Goal: Find specific page/section: Find specific page/section

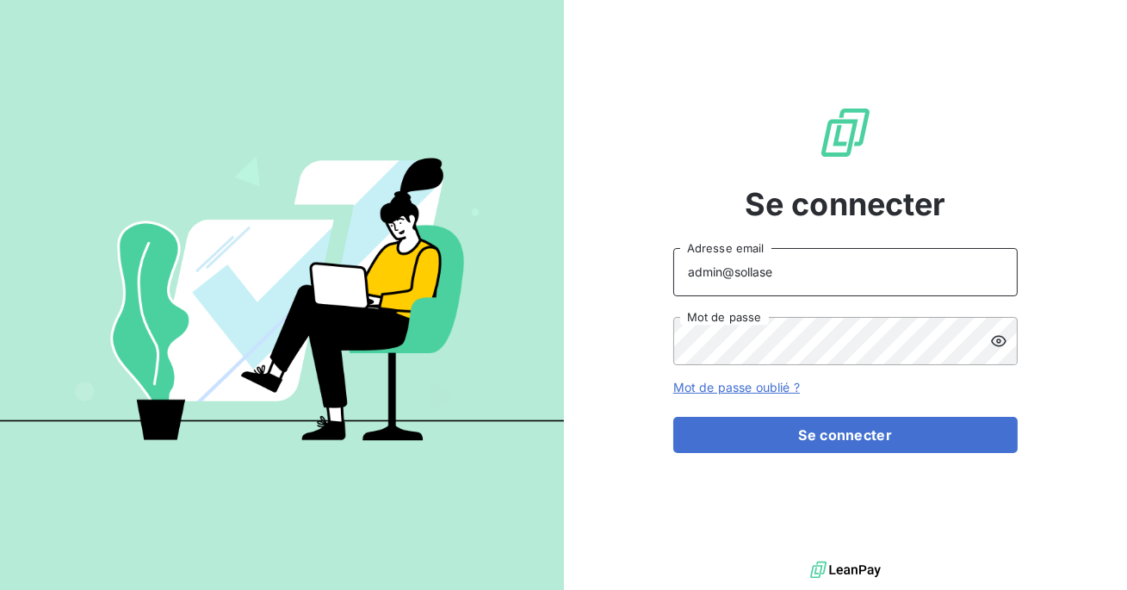
click at [801, 276] on input "admin@sollase" at bounding box center [845, 272] width 344 height 48
type input "admin@actasas"
click at [673, 417] on button "Se connecter" at bounding box center [845, 435] width 344 height 36
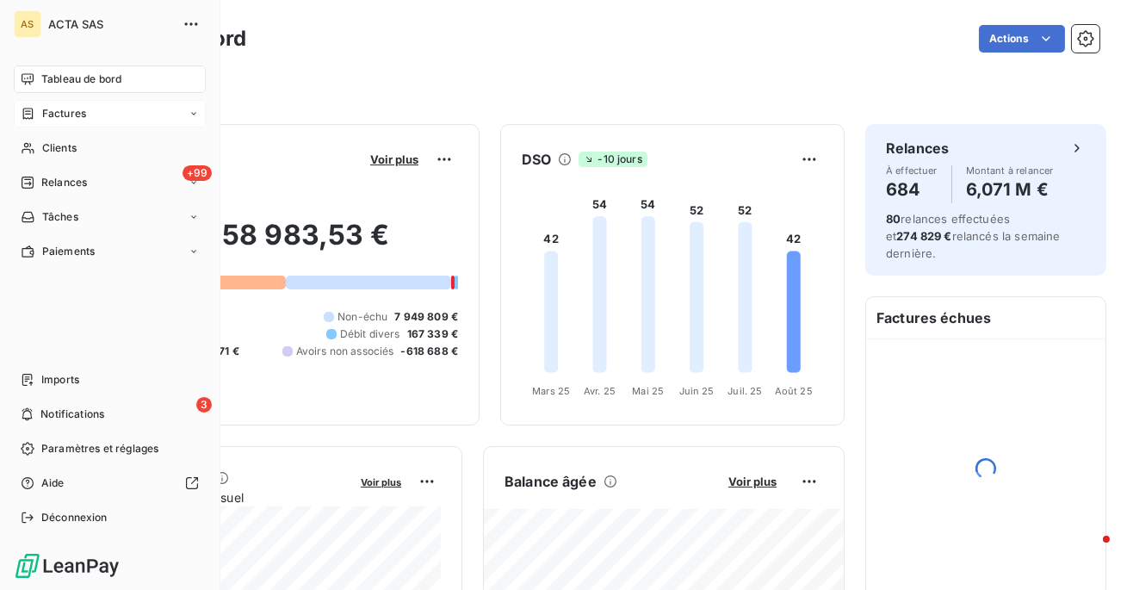
click at [28, 107] on icon at bounding box center [28, 114] width 15 height 14
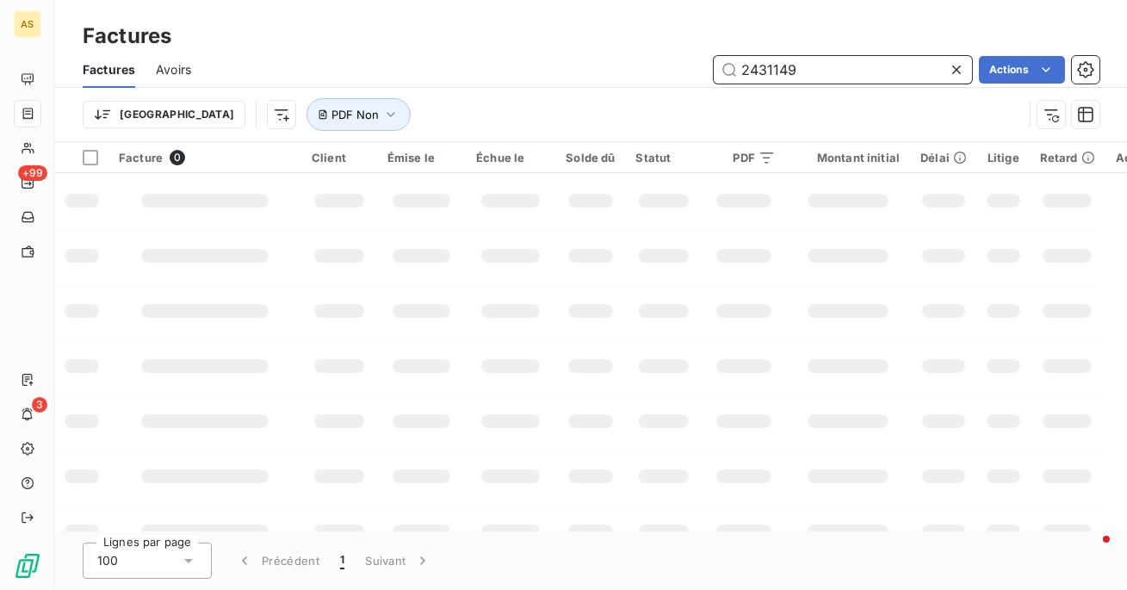
click at [756, 62] on input "2431149" at bounding box center [843, 70] width 258 height 28
type input "24-31149"
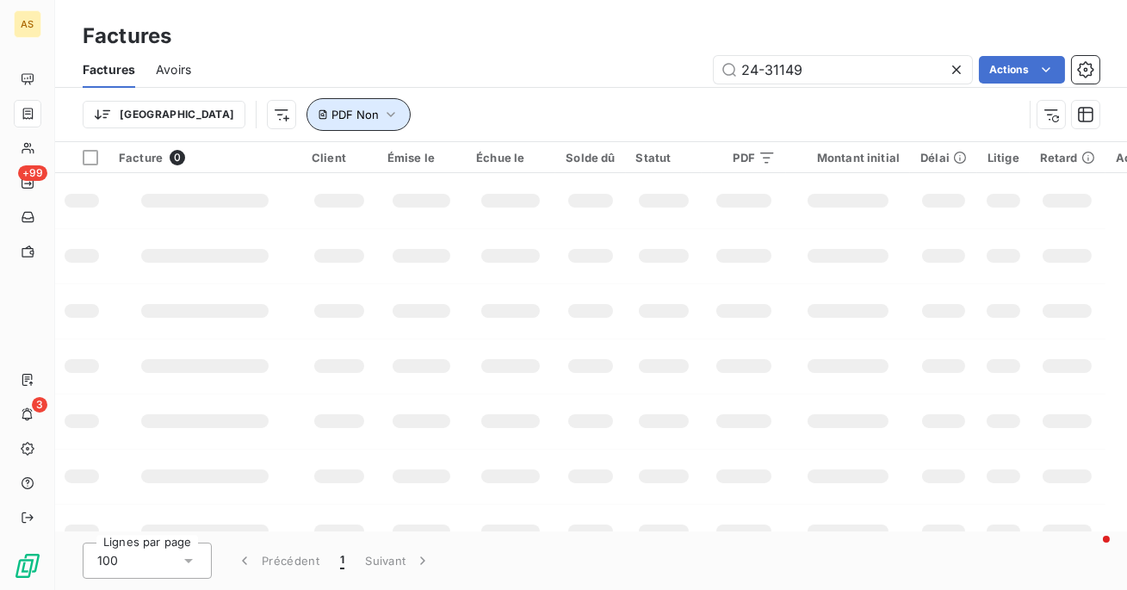
click at [382, 117] on icon "button" at bounding box center [390, 114] width 17 height 17
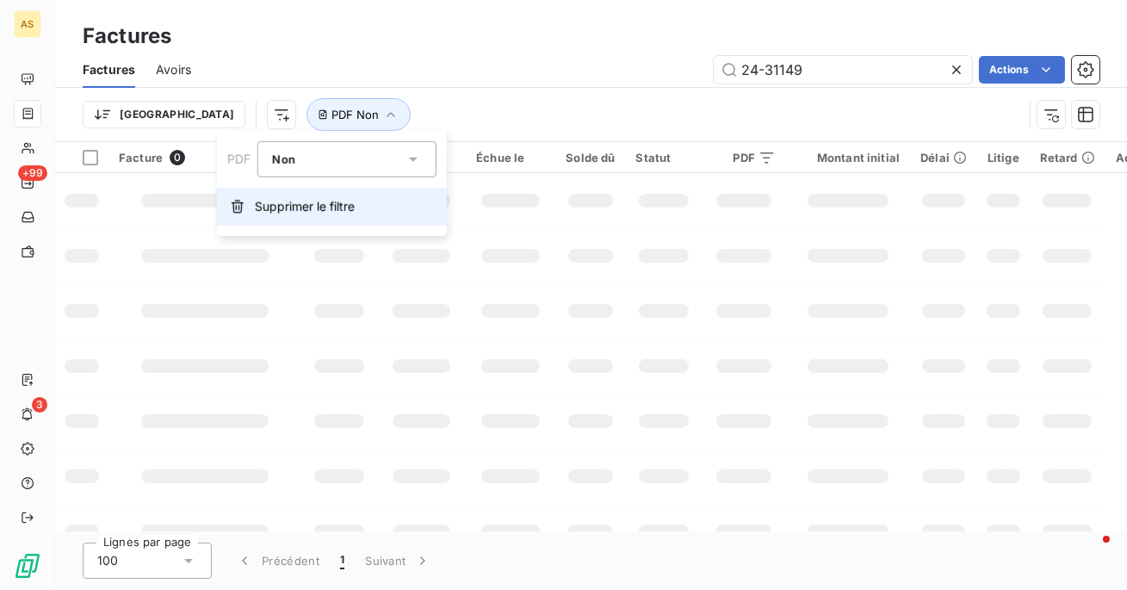
click at [292, 201] on span "Supprimer le filtre" at bounding box center [305, 206] width 100 height 17
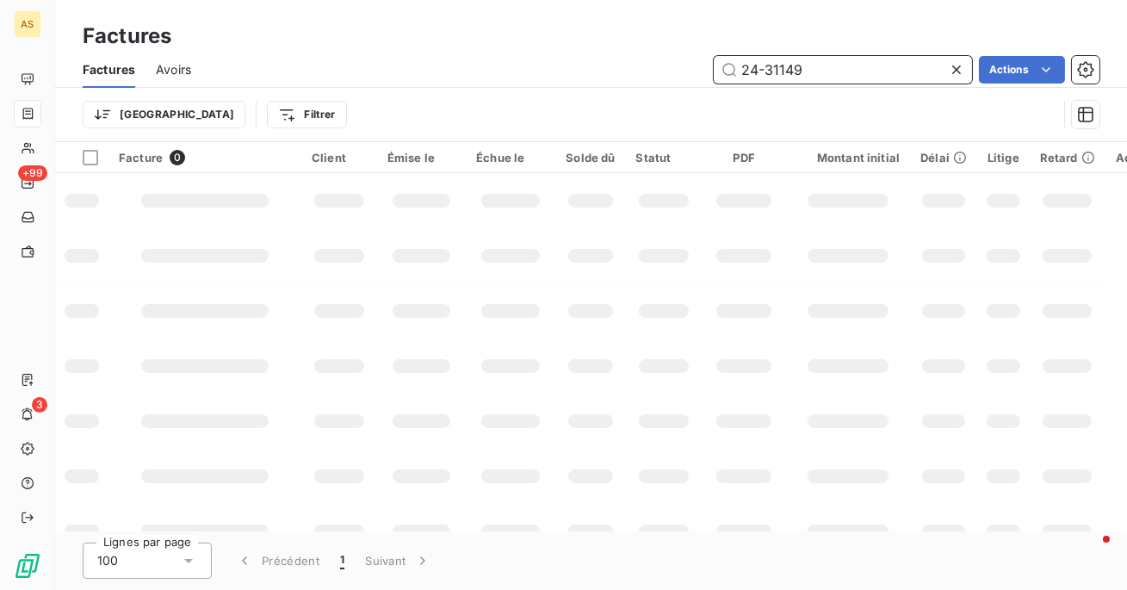
click at [824, 77] on input "24-31149" at bounding box center [843, 70] width 258 height 28
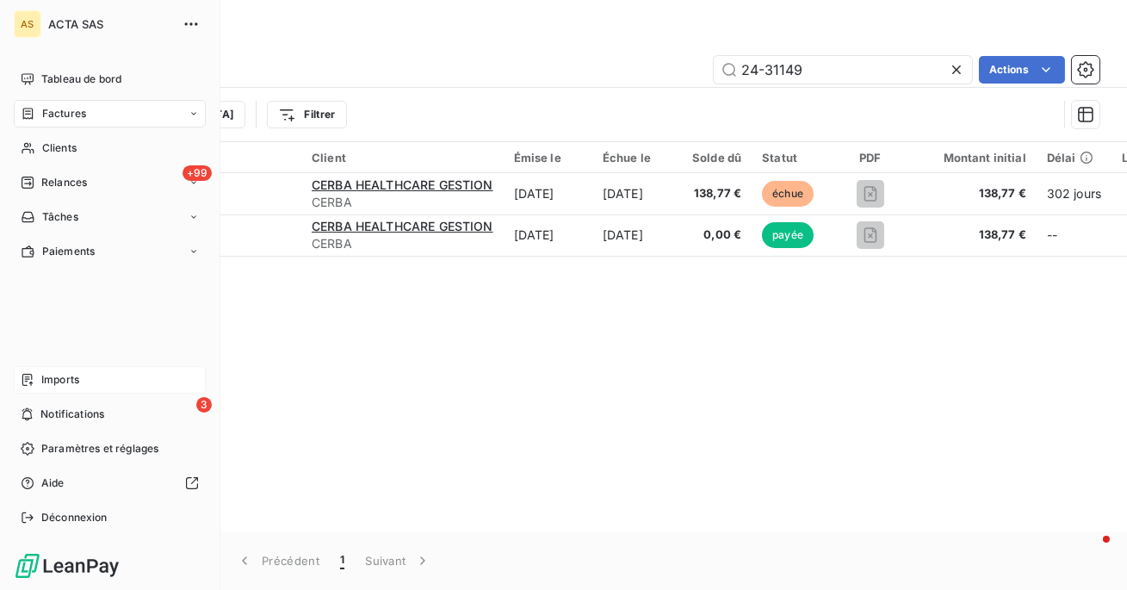
click at [35, 384] on div "Imports" at bounding box center [110, 380] width 192 height 28
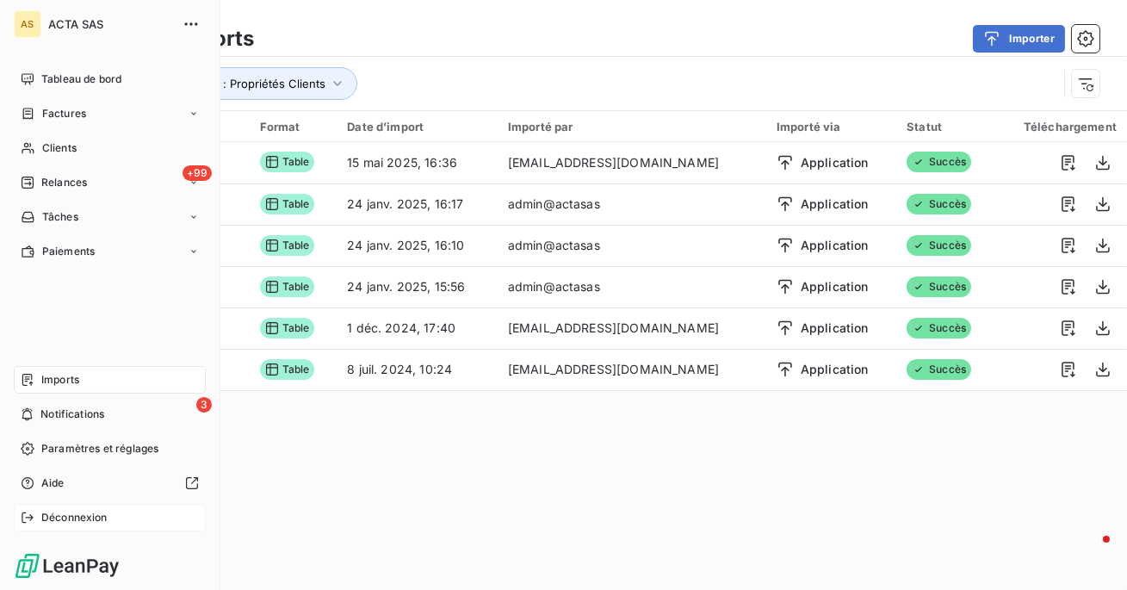
click at [46, 518] on span "Déconnexion" at bounding box center [74, 517] width 66 height 15
